Goal: Transaction & Acquisition: Purchase product/service

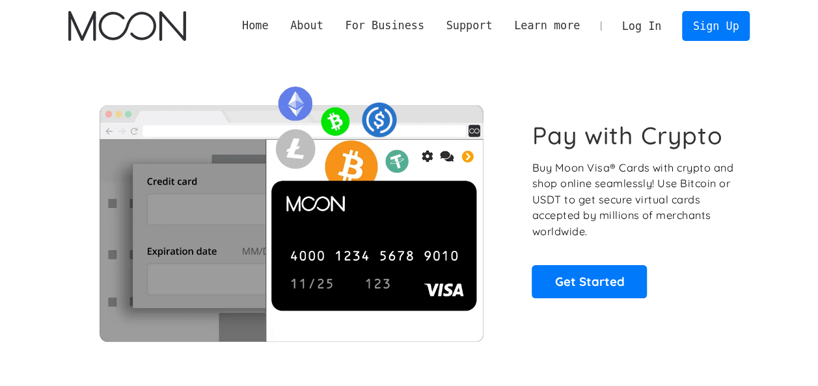
click at [641, 31] on link "Log In" at bounding box center [641, 26] width 61 height 29
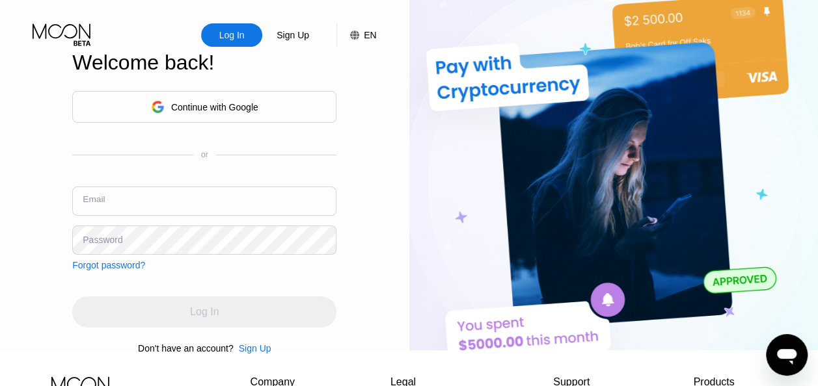
click at [204, 206] on input "text" at bounding box center [204, 201] width 264 height 29
click at [252, 211] on input "text" at bounding box center [204, 201] width 264 height 29
type input "[EMAIL_ADDRESS][DOMAIN_NAME]"
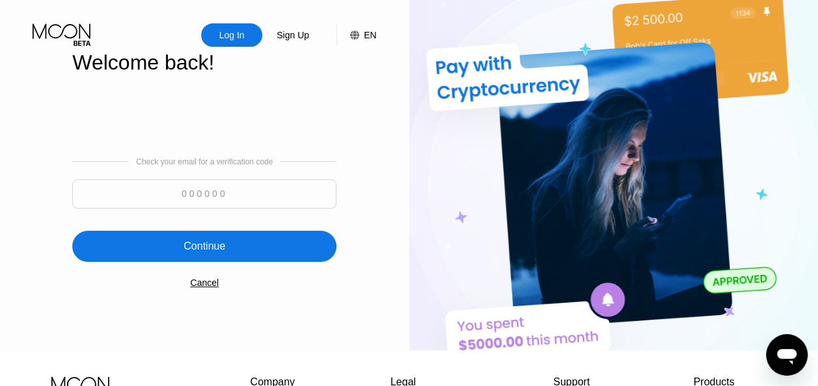
click at [251, 195] on input at bounding box center [204, 194] width 264 height 29
type input "951235"
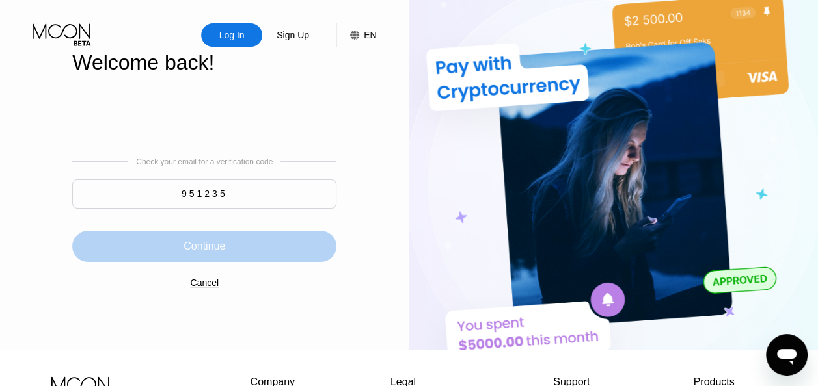
click at [242, 251] on div "Continue" at bounding box center [204, 246] width 264 height 31
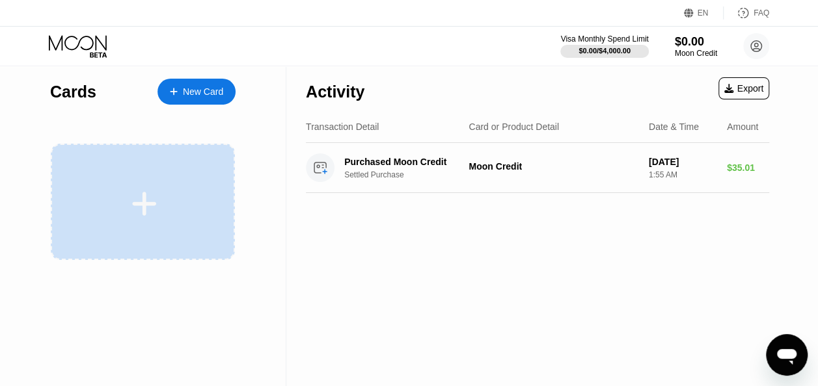
click at [194, 182] on div at bounding box center [143, 202] width 184 height 116
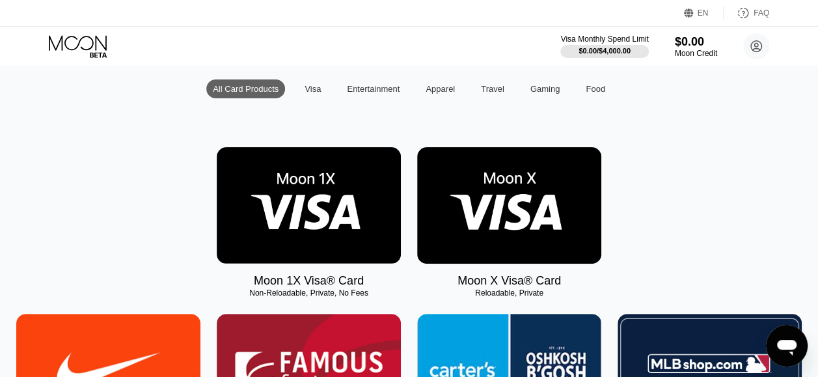
scroll to position [127, 0]
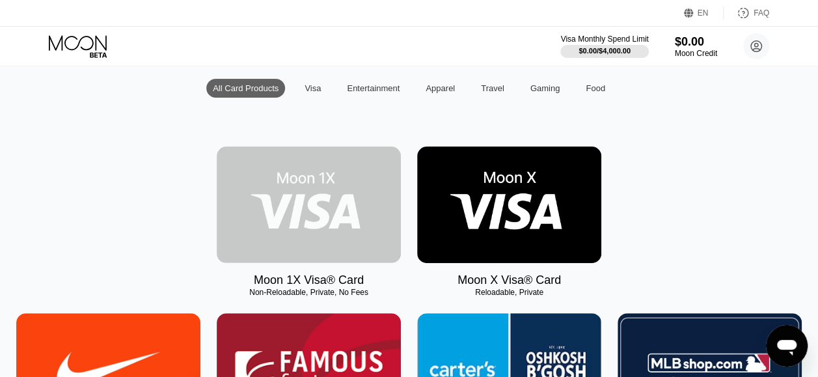
click at [334, 194] on img at bounding box center [309, 204] width 184 height 116
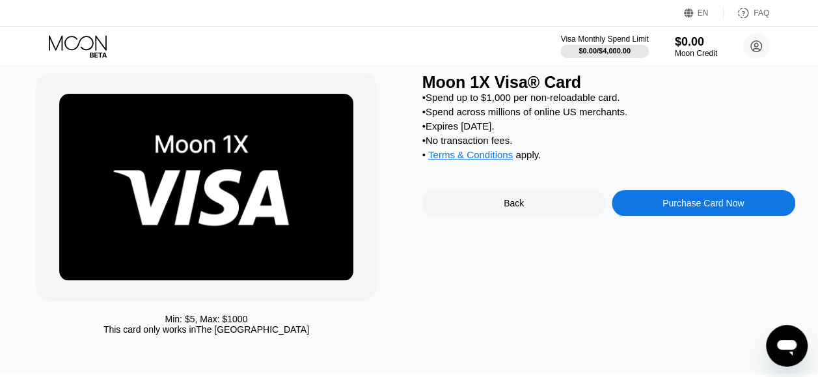
scroll to position [48, 0]
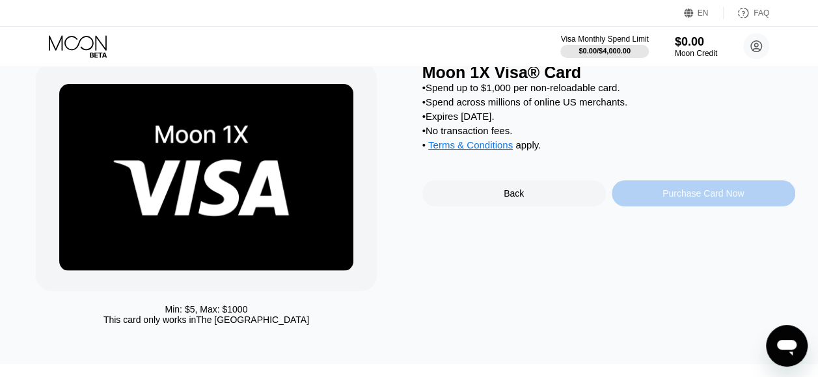
click at [701, 198] on div "Purchase Card Now" at bounding box center [702, 193] width 81 height 10
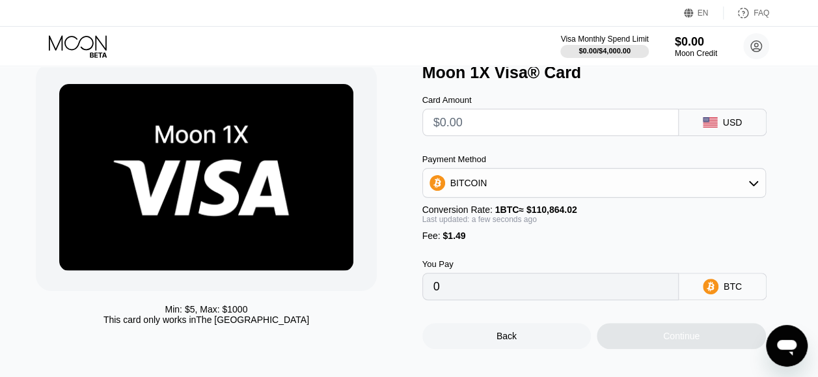
click at [558, 124] on input "text" at bounding box center [550, 122] width 234 height 26
type input "$2"
type input "0.00003149"
type input "$20"
type input "0.00019385"
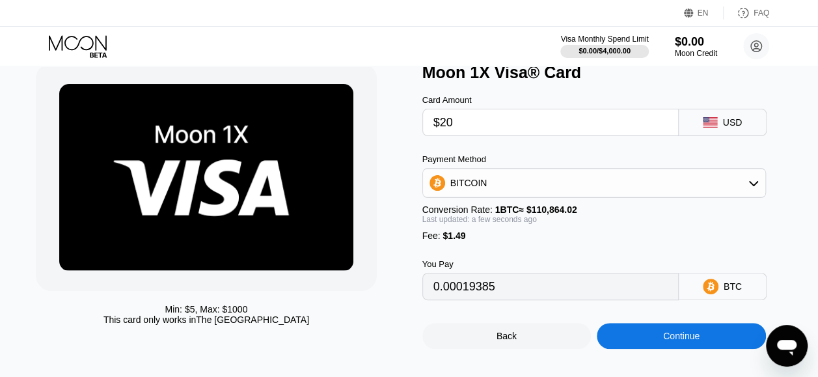
type input "$20"
click at [654, 182] on div "BITCOIN" at bounding box center [594, 183] width 342 height 26
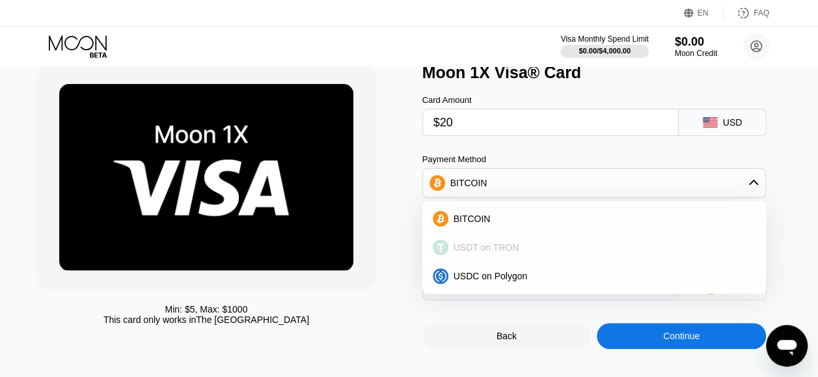
scroll to position [77, 0]
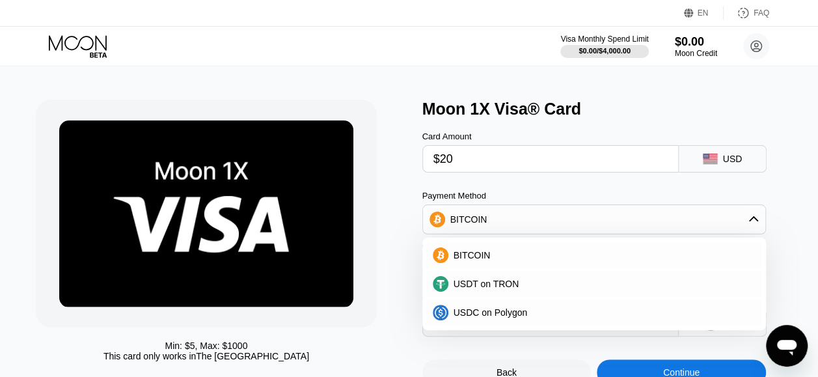
scroll to position [5, 0]
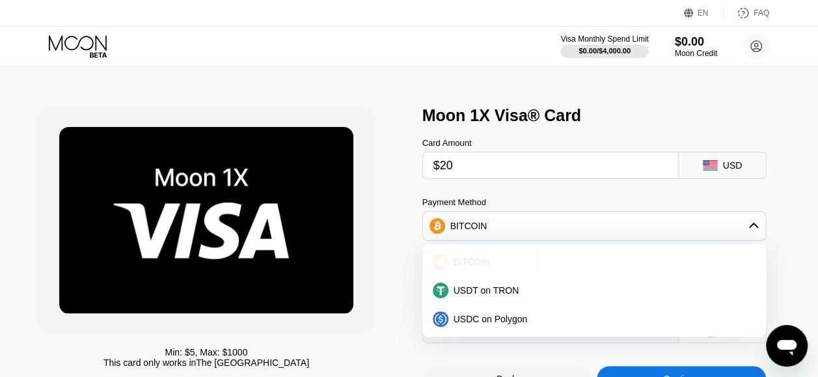
click at [522, 262] on div "BITCOIN" at bounding box center [601, 261] width 307 height 10
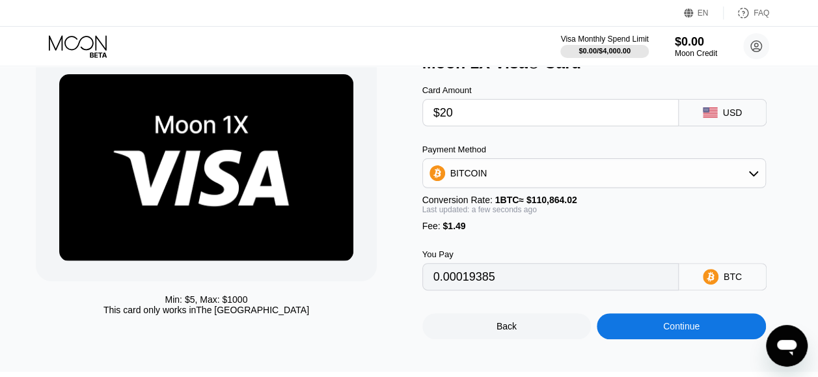
scroll to position [59, 0]
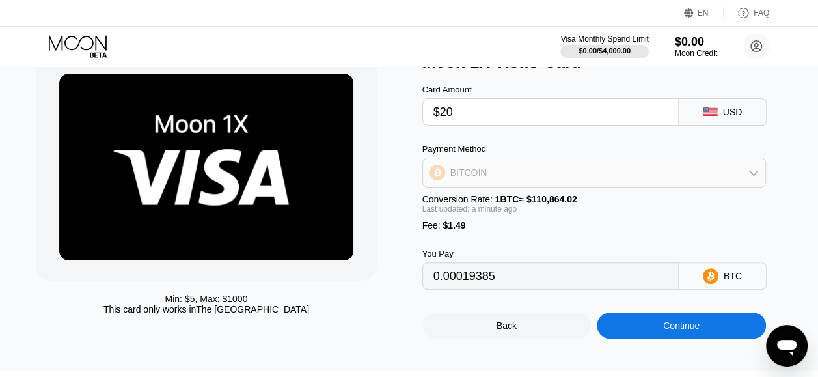
click at [558, 172] on div "BITCOIN" at bounding box center [594, 172] width 342 height 26
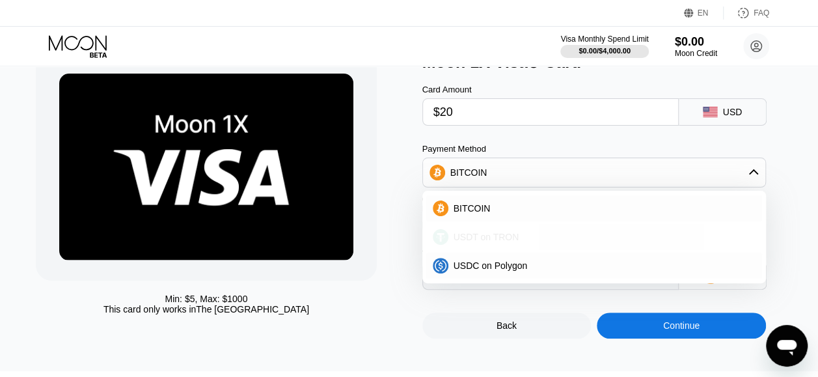
click at [522, 241] on div "USDT on TRON" at bounding box center [601, 237] width 307 height 10
type input "21.71"
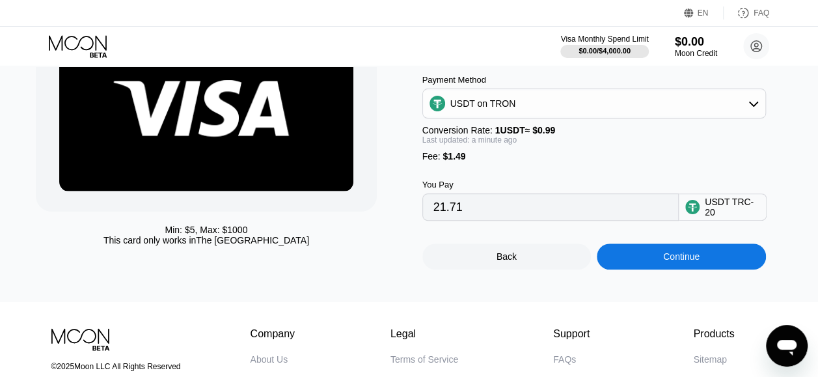
scroll to position [129, 0]
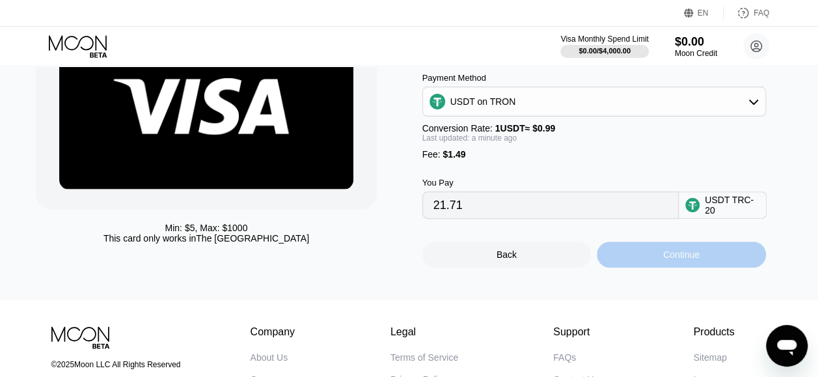
click at [652, 260] on div "Continue" at bounding box center [681, 254] width 169 height 26
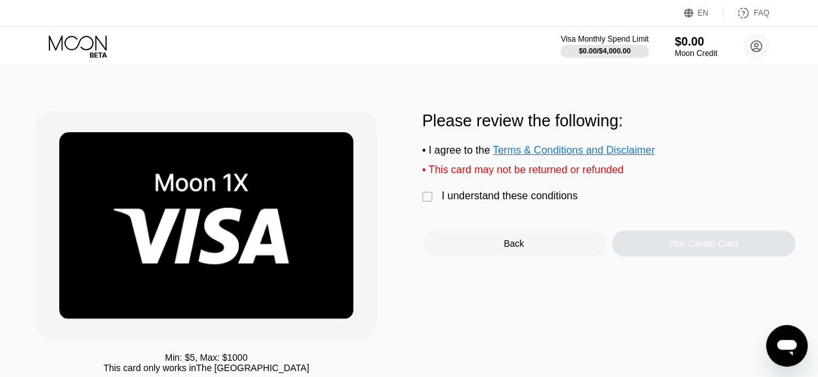
click at [518, 202] on div "I understand these conditions" at bounding box center [510, 196] width 136 height 12
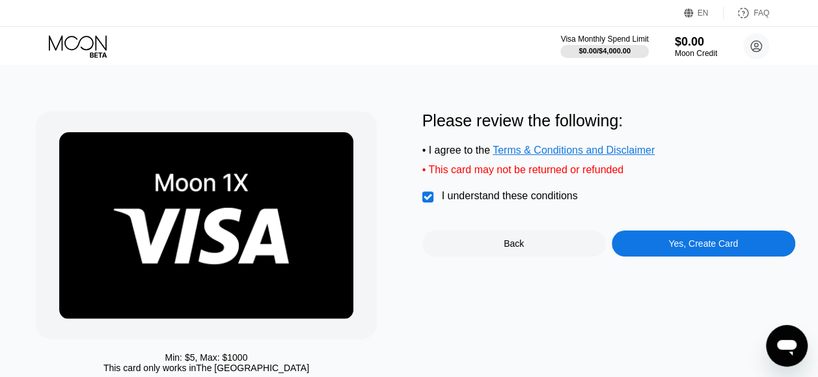
click at [704, 256] on div "Yes, Create Card" at bounding box center [703, 243] width 183 height 26
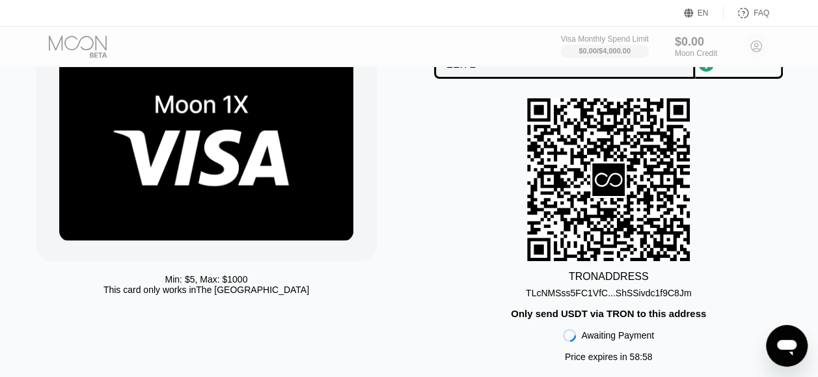
scroll to position [79, 0]
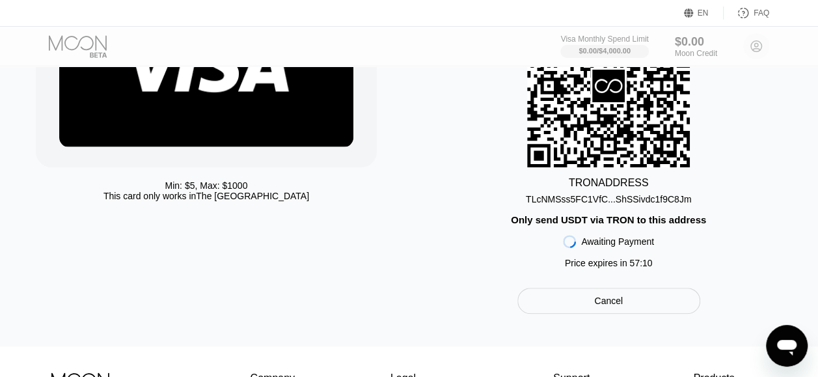
scroll to position [130, 0]
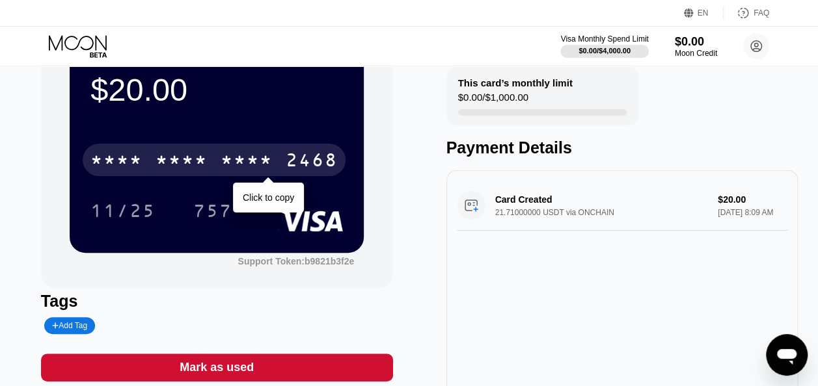
scroll to position [68, 0]
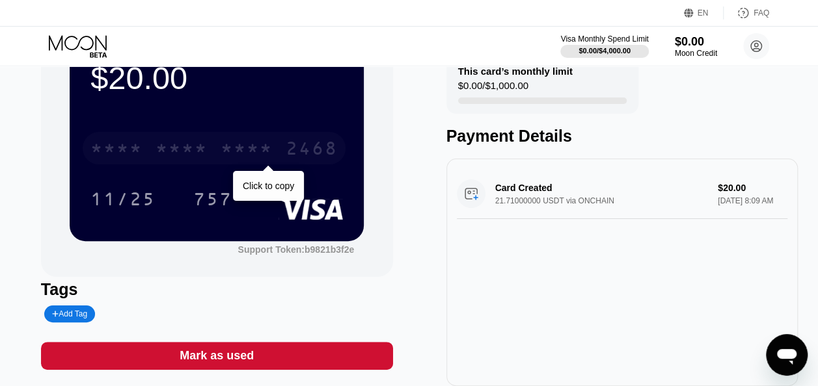
click at [155, 152] on div "* * * * * * * * * * * * 2468" at bounding box center [214, 148] width 263 height 33
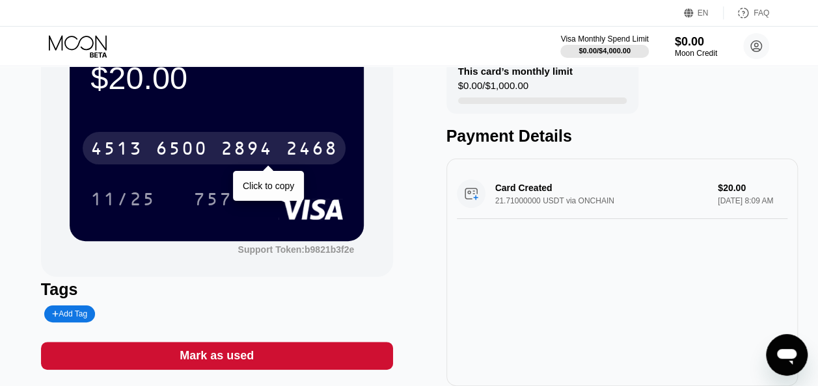
click at [159, 152] on div "6500" at bounding box center [181, 150] width 52 height 21
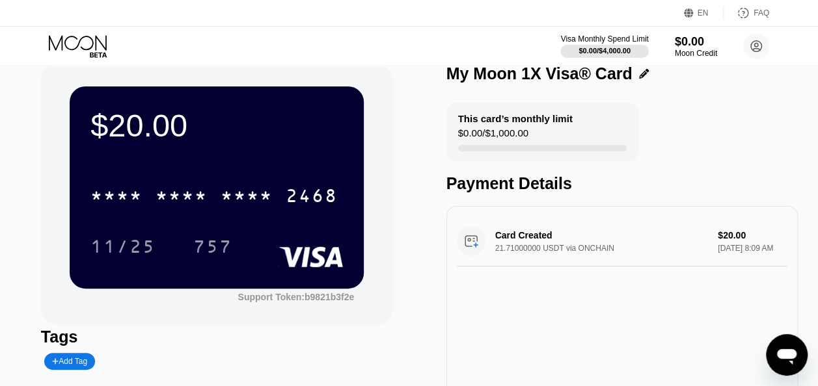
scroll to position [0, 0]
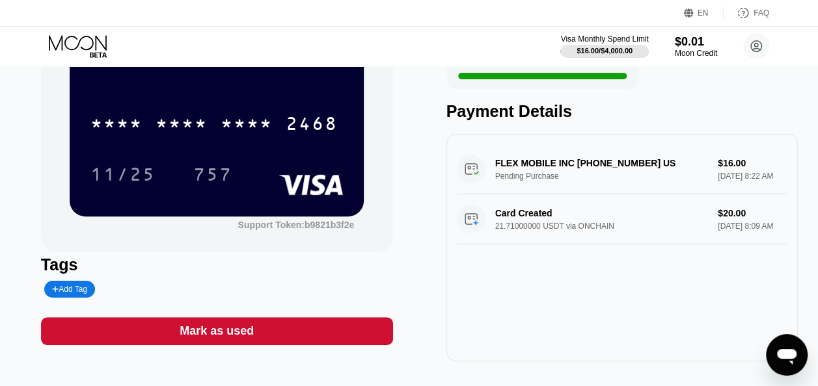
scroll to position [98, 0]
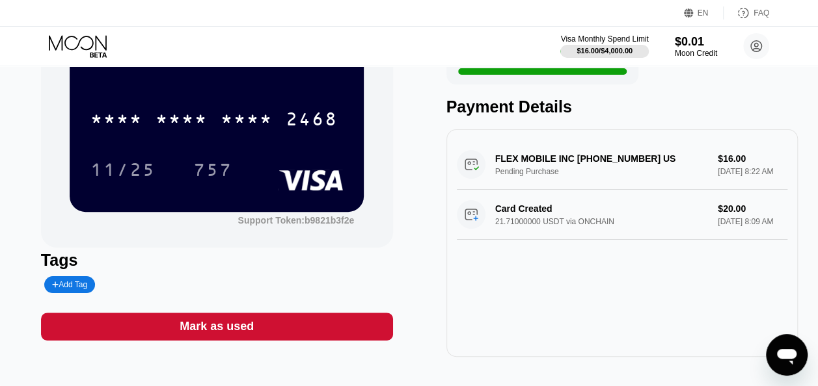
click at [209, 148] on div "* * * * * * * * * * * * 2468 11/25 757" at bounding box center [216, 131] width 252 height 77
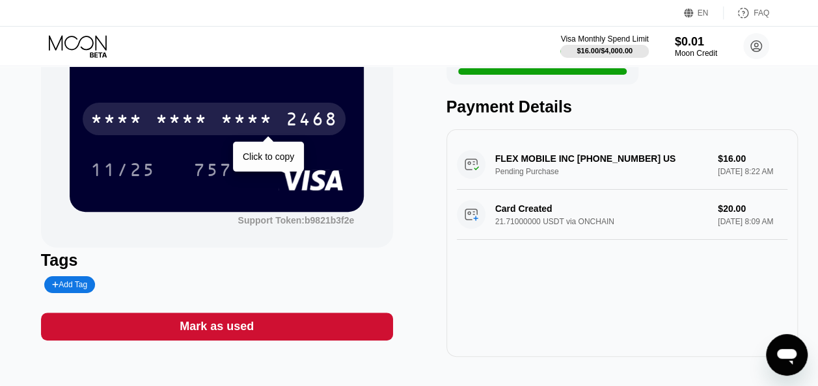
click at [243, 125] on div "* * * *" at bounding box center [247, 121] width 52 height 21
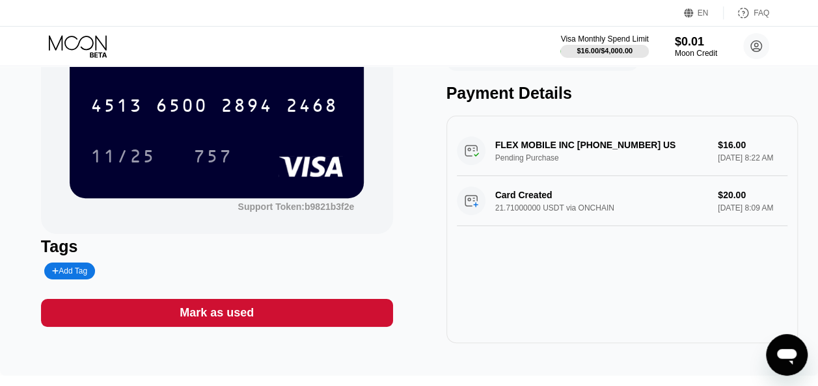
scroll to position [113, 0]
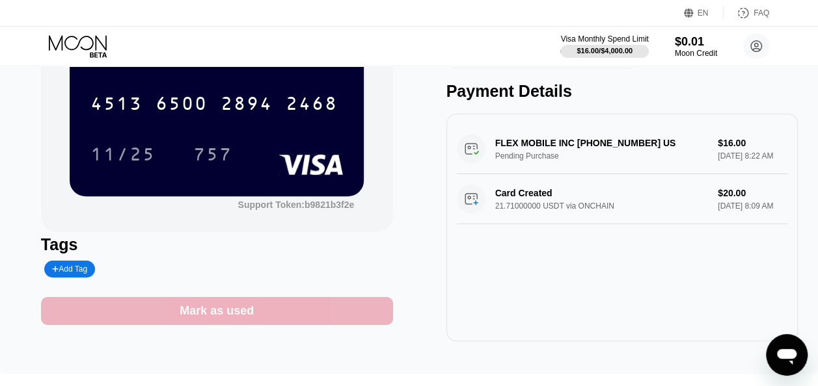
click at [316, 307] on div "Mark as used" at bounding box center [217, 311] width 352 height 28
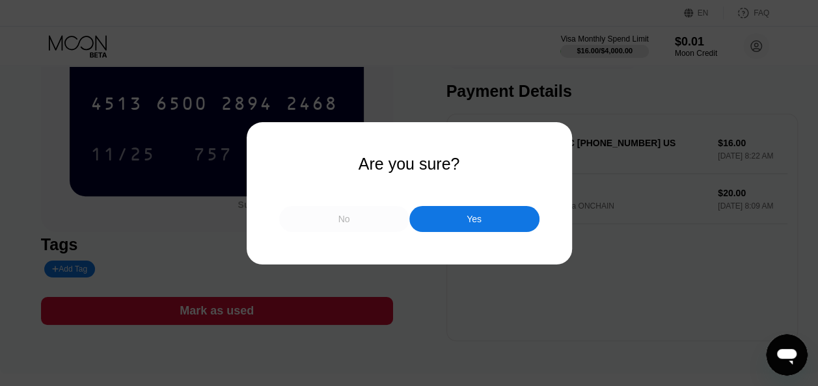
click at [378, 226] on div "No" at bounding box center [344, 219] width 130 height 26
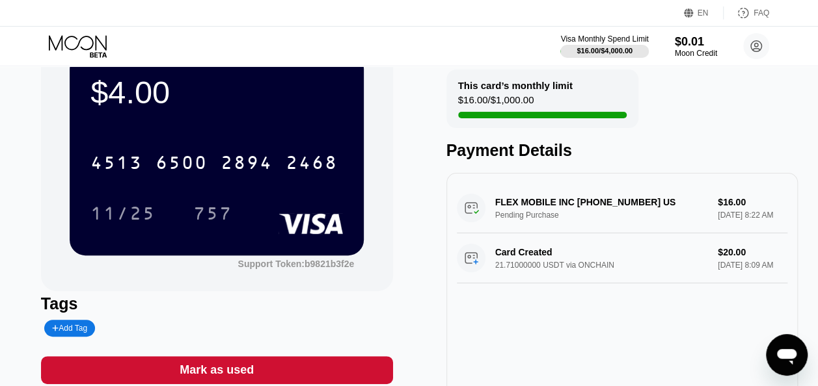
scroll to position [52, 0]
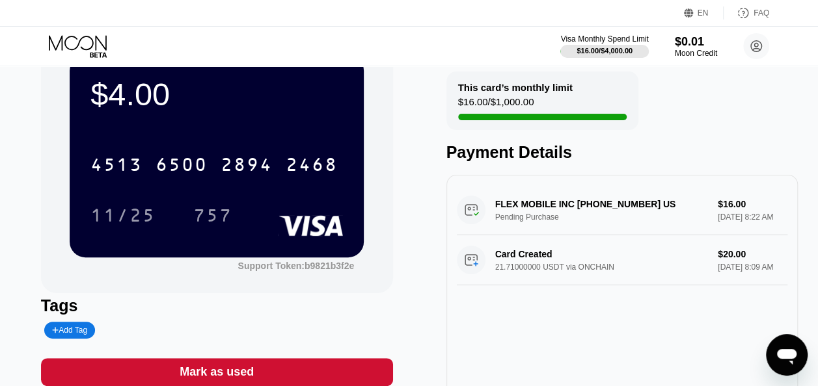
click at [588, 231] on div "FLEX MOBILE INC [PHONE_NUMBER] US Pending Purchase $16.00 [DATE] 8:22 AM" at bounding box center [622, 210] width 331 height 50
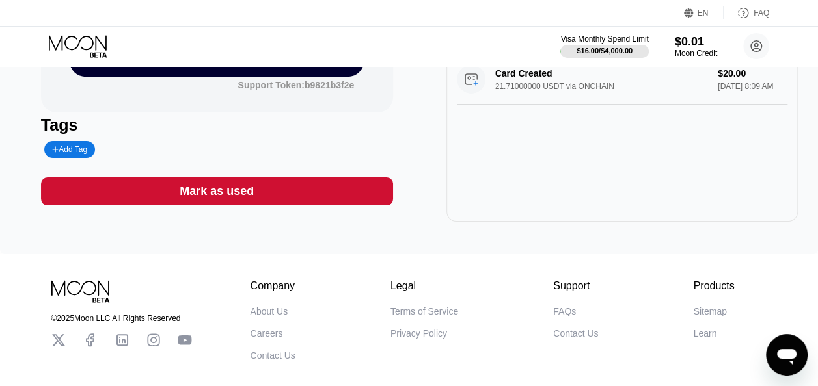
scroll to position [241, 0]
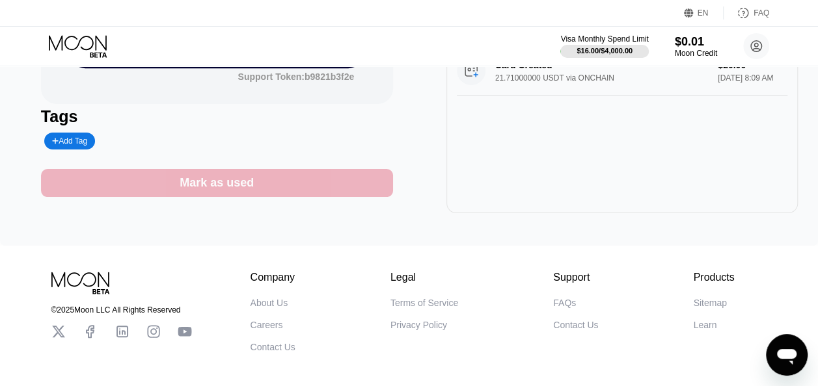
click at [363, 183] on div "Mark as used" at bounding box center [217, 183] width 352 height 28
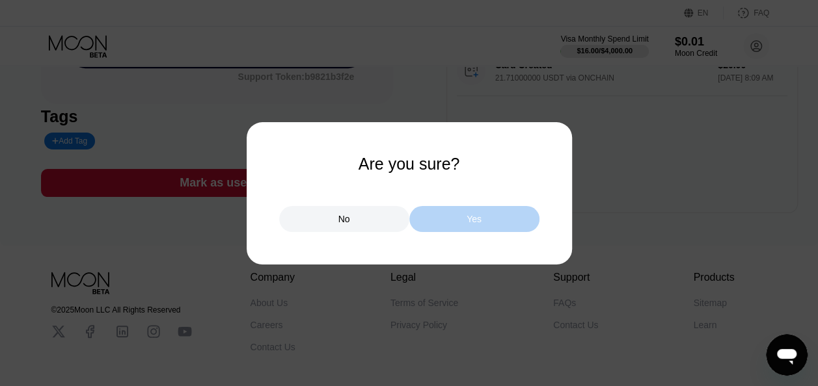
click at [443, 214] on div "Yes" at bounding box center [474, 219] width 130 height 26
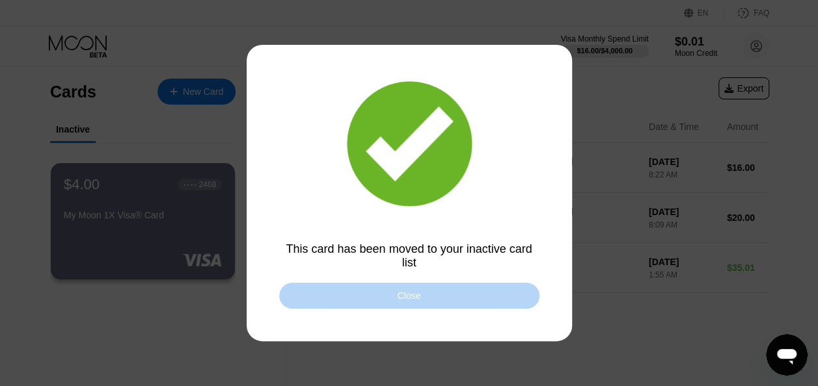
click at [462, 288] on div "Close" at bounding box center [409, 296] width 260 height 26
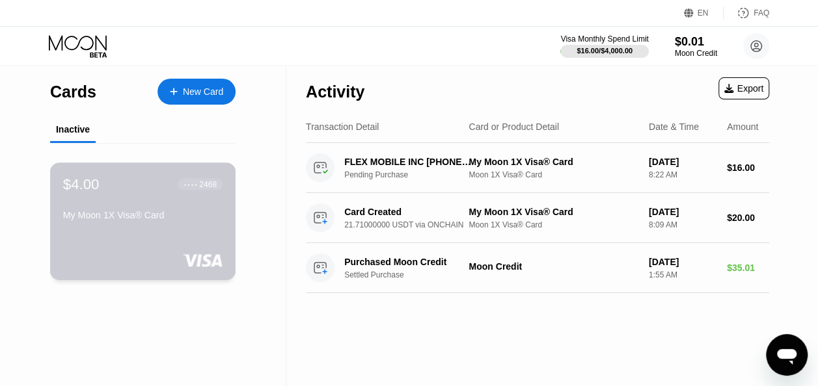
click at [182, 221] on div "My Moon 1X Visa® Card" at bounding box center [142, 215] width 159 height 10
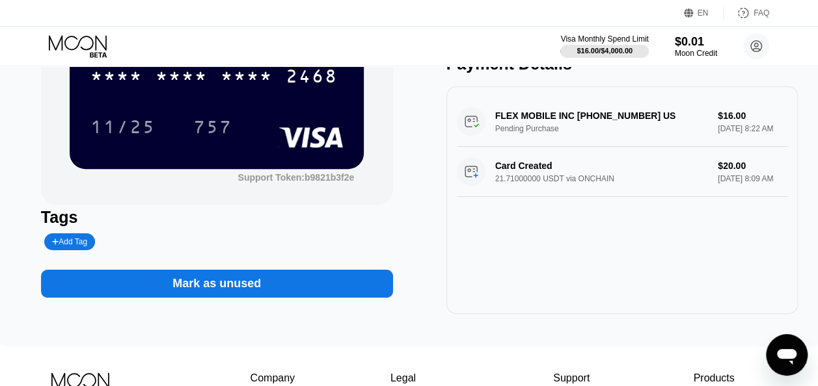
scroll to position [146, 0]
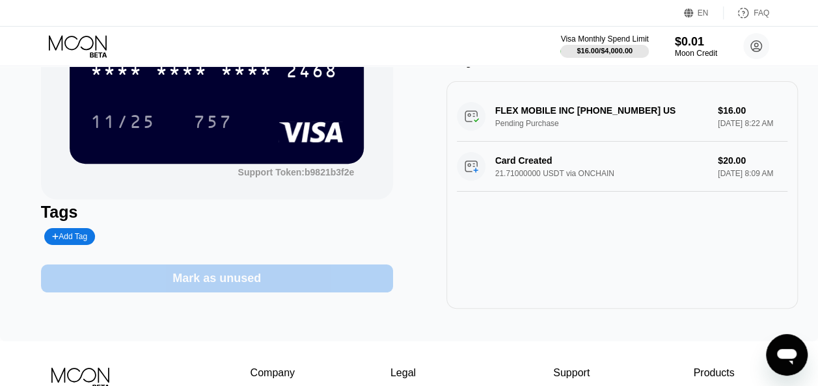
click at [204, 284] on div "Mark as unused" at bounding box center [216, 278] width 88 height 15
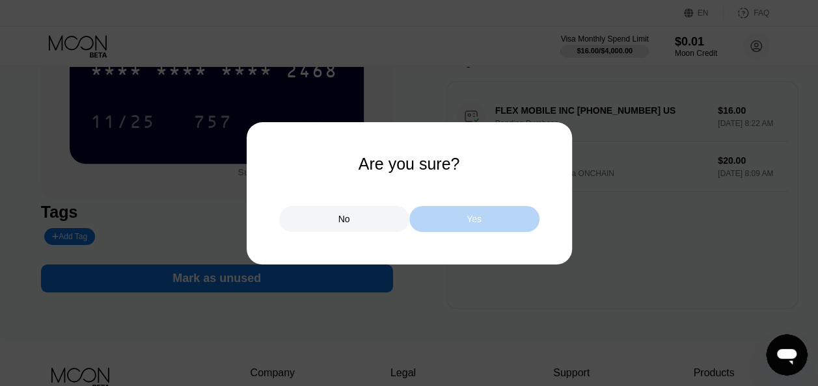
click at [489, 209] on div "Yes" at bounding box center [474, 219] width 130 height 26
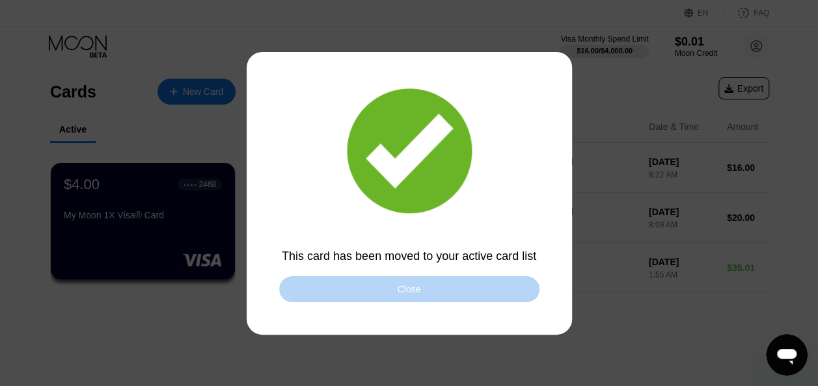
click at [483, 291] on div "Close" at bounding box center [409, 289] width 260 height 26
